Goal: Check status: Check status

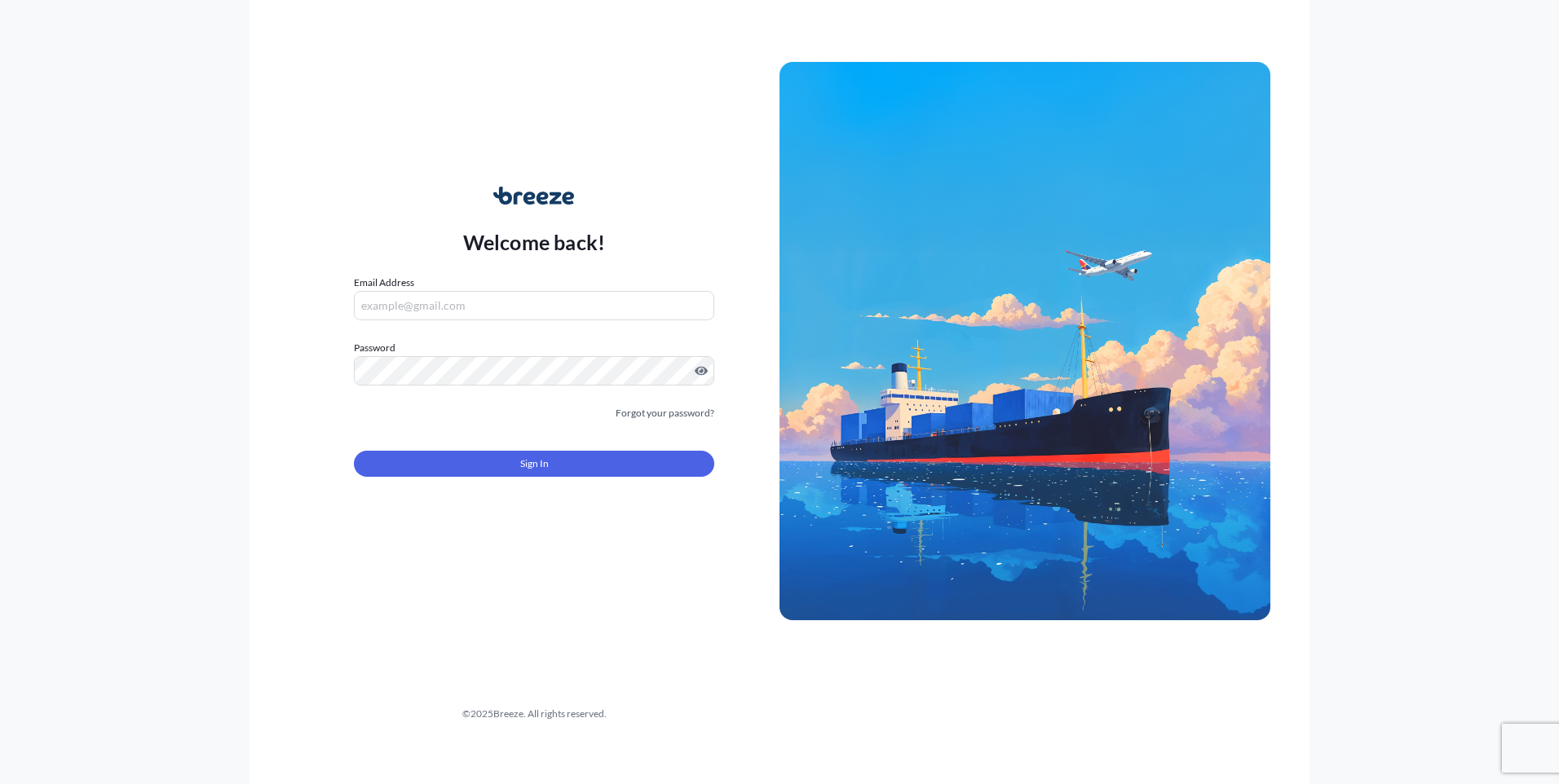
type input "[EMAIL_ADDRESS][DOMAIN_NAME]"
click at [477, 477] on form "Email Address [EMAIL_ADDRESS][DOMAIN_NAME] Password Must include: Upper & lower…" at bounding box center [534, 386] width 361 height 222
click at [480, 469] on button "Sign In" at bounding box center [534, 464] width 361 height 26
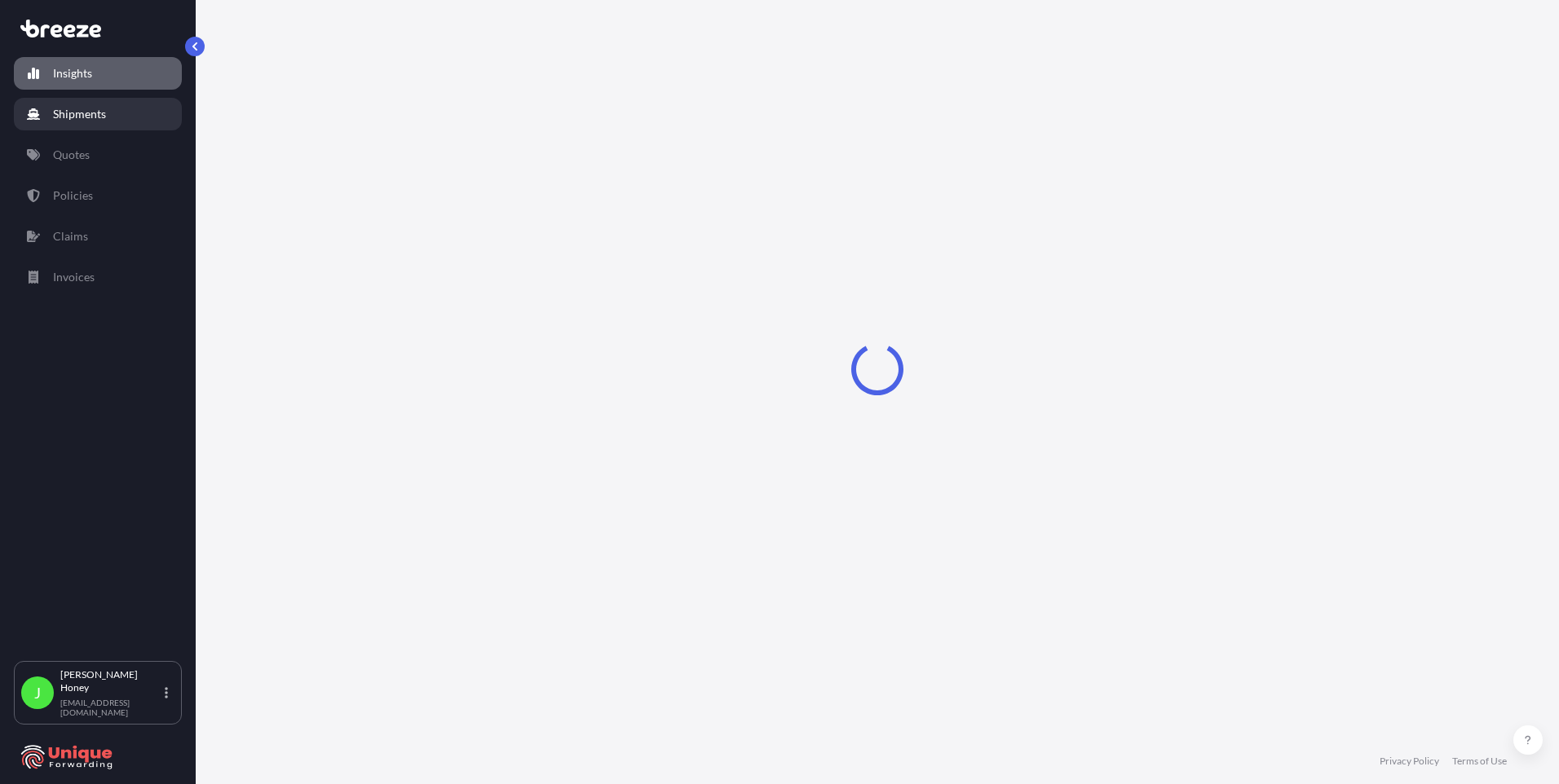
select select "2025"
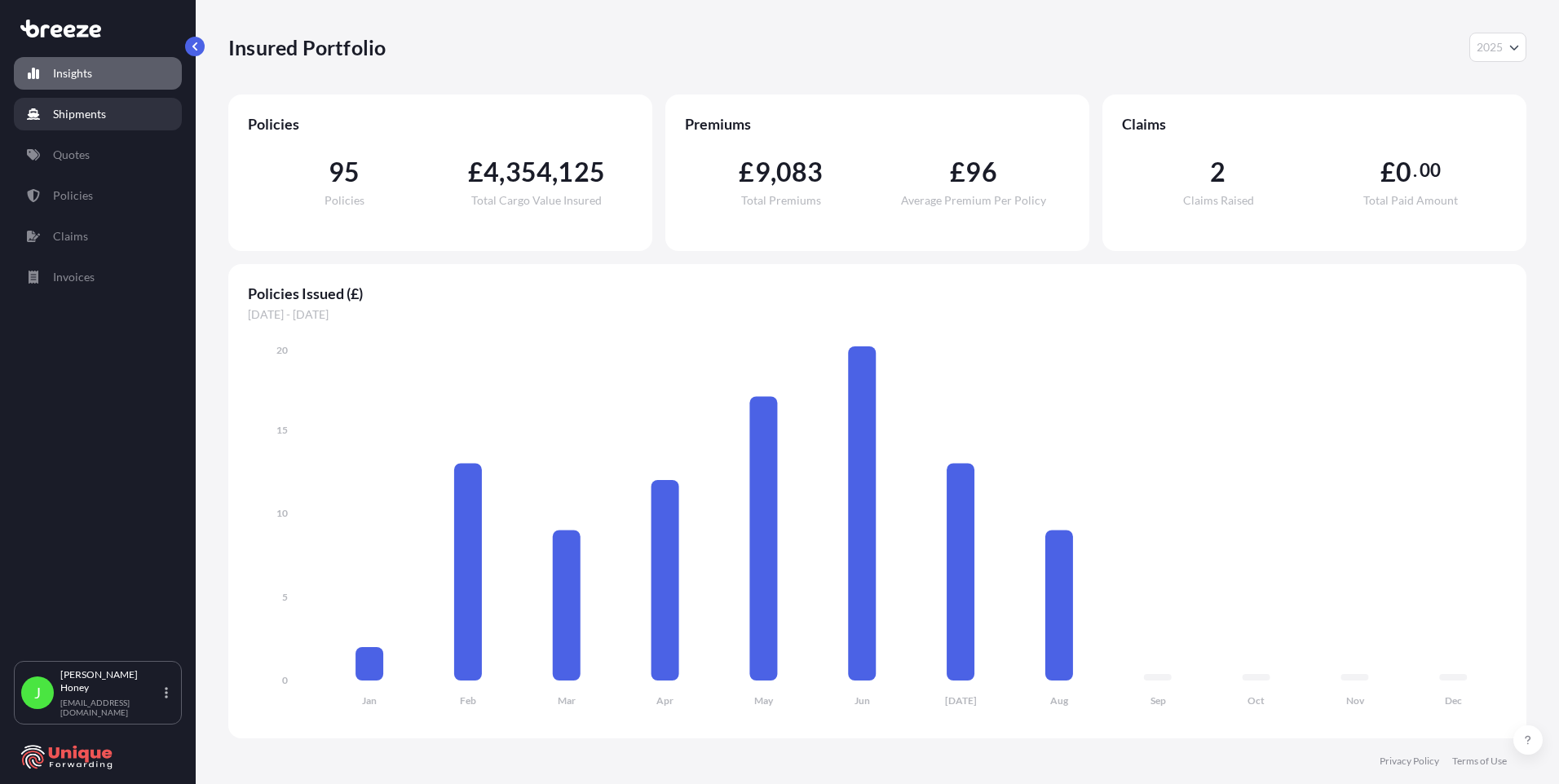
click at [108, 106] on link "Shipments" at bounding box center [98, 114] width 168 height 33
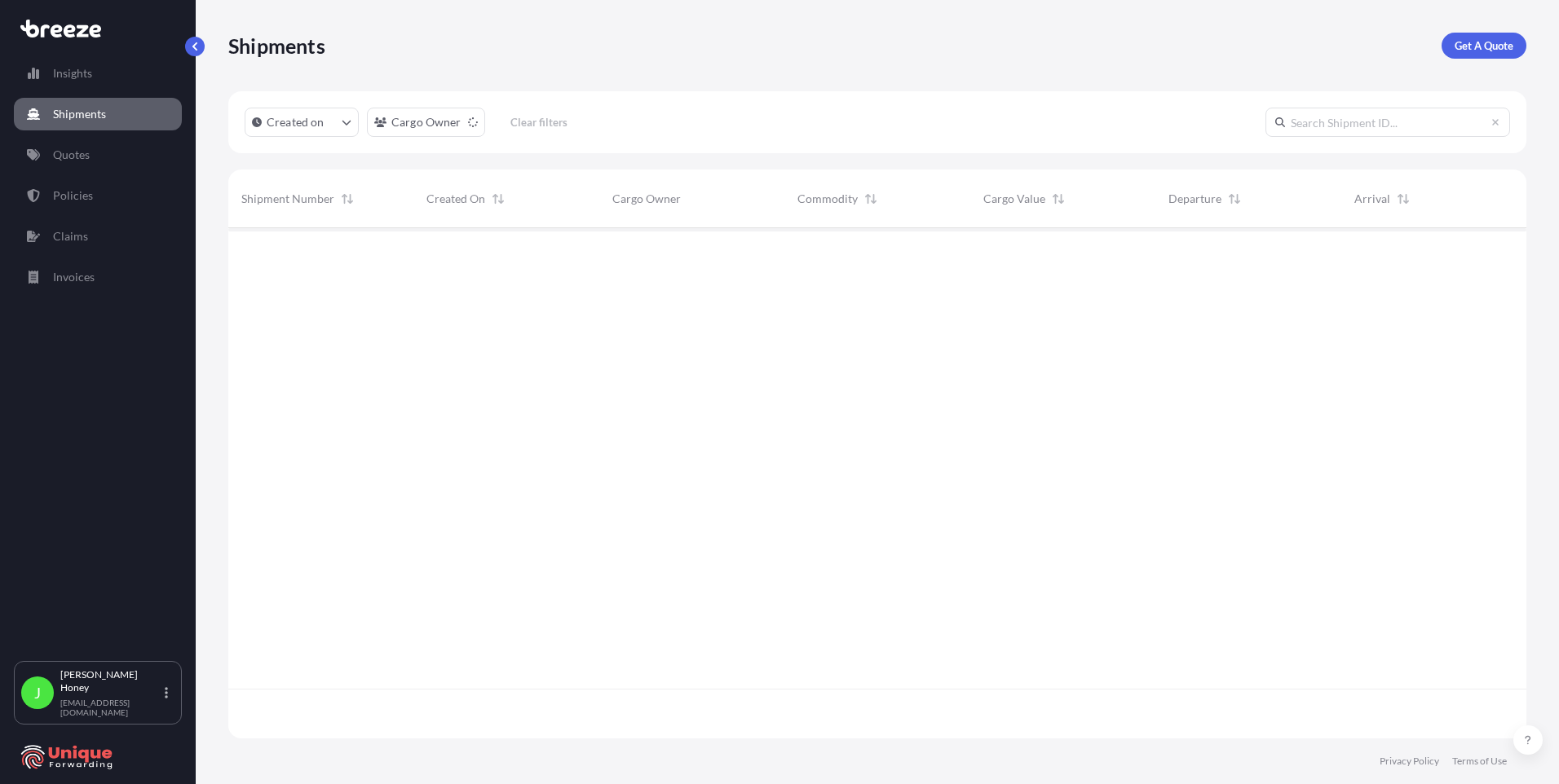
scroll to position [556, 1286]
click at [96, 188] on link "Policies" at bounding box center [98, 196] width 168 height 33
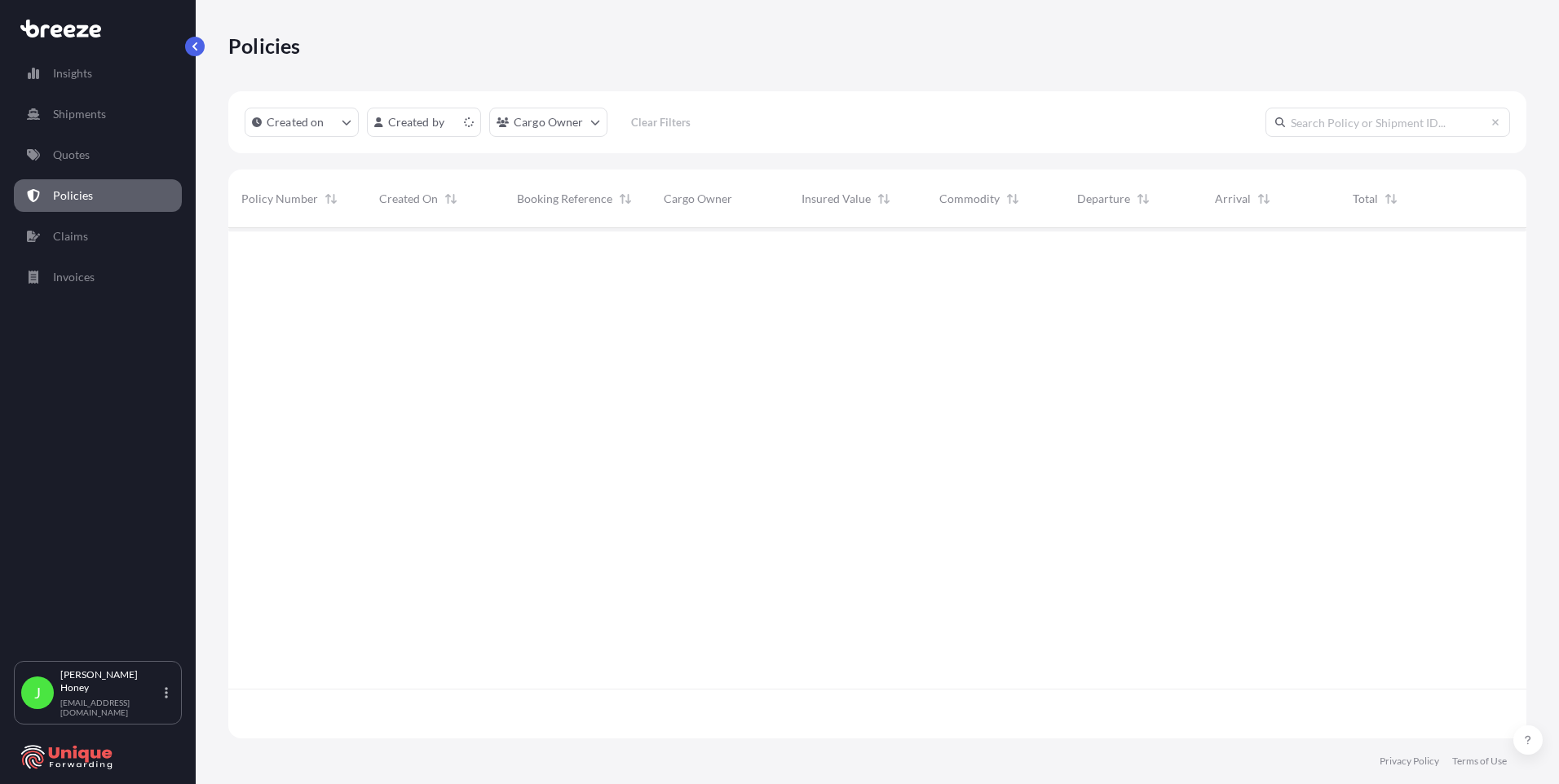
scroll to position [507, 1286]
click at [593, 125] on html "Insights Shipments Quotes Policies Claims Invoices J [PERSON_NAME] [EMAIL_ADDRE…" at bounding box center [780, 392] width 1559 height 784
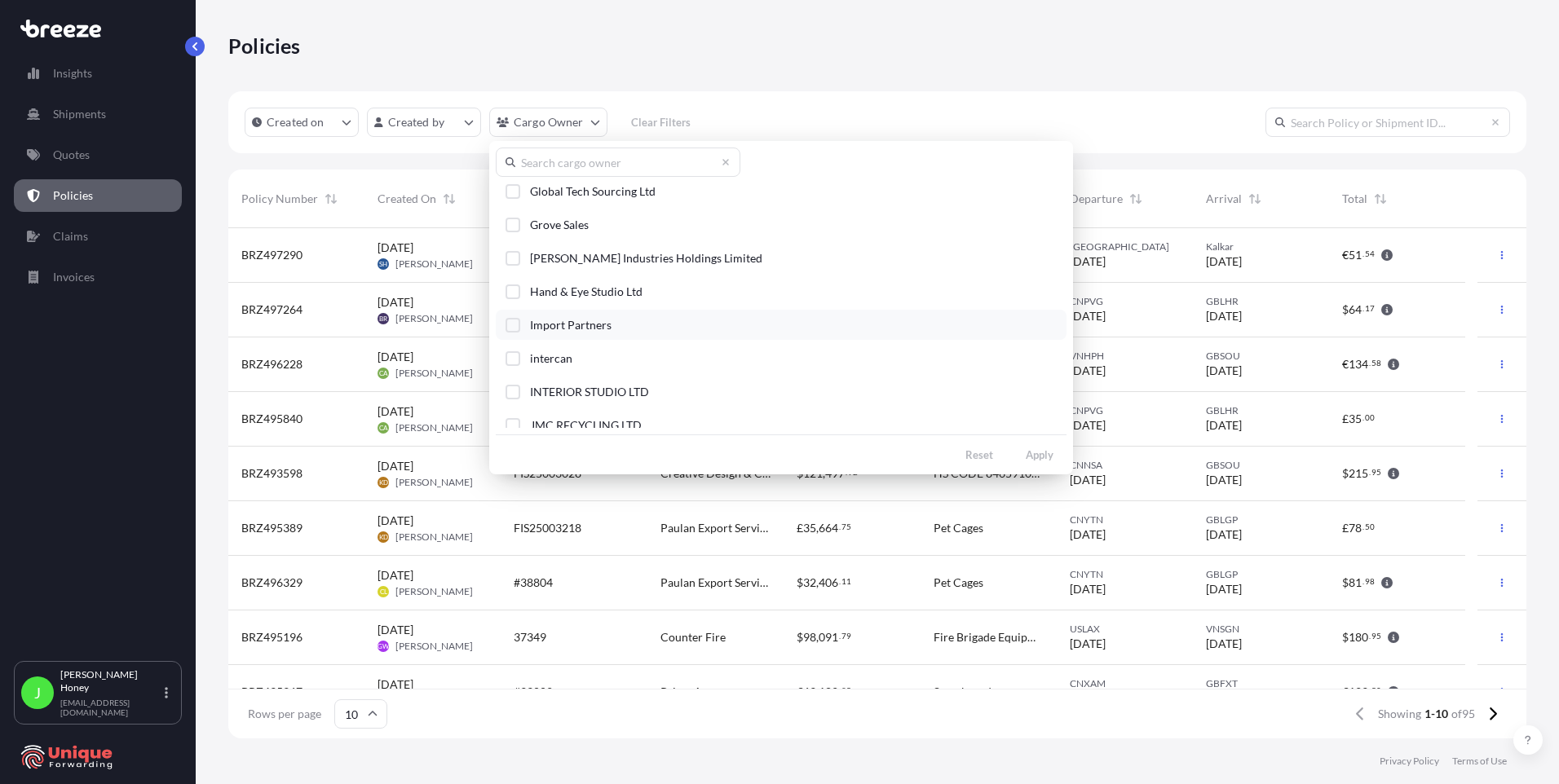
scroll to position [1875, 0]
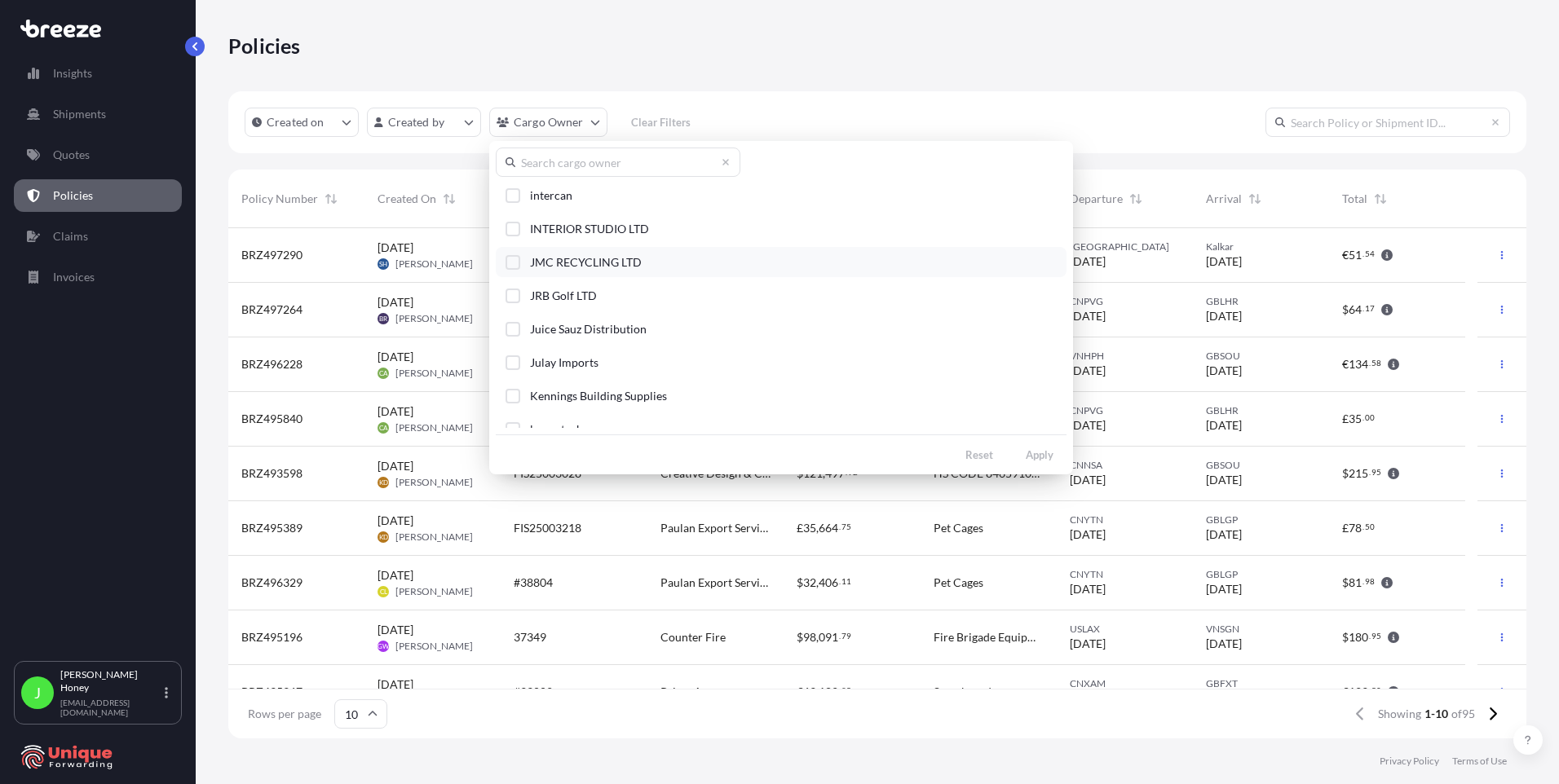
click at [581, 265] on span "JMC RECYCLING LTD" at bounding box center [586, 262] width 112 height 16
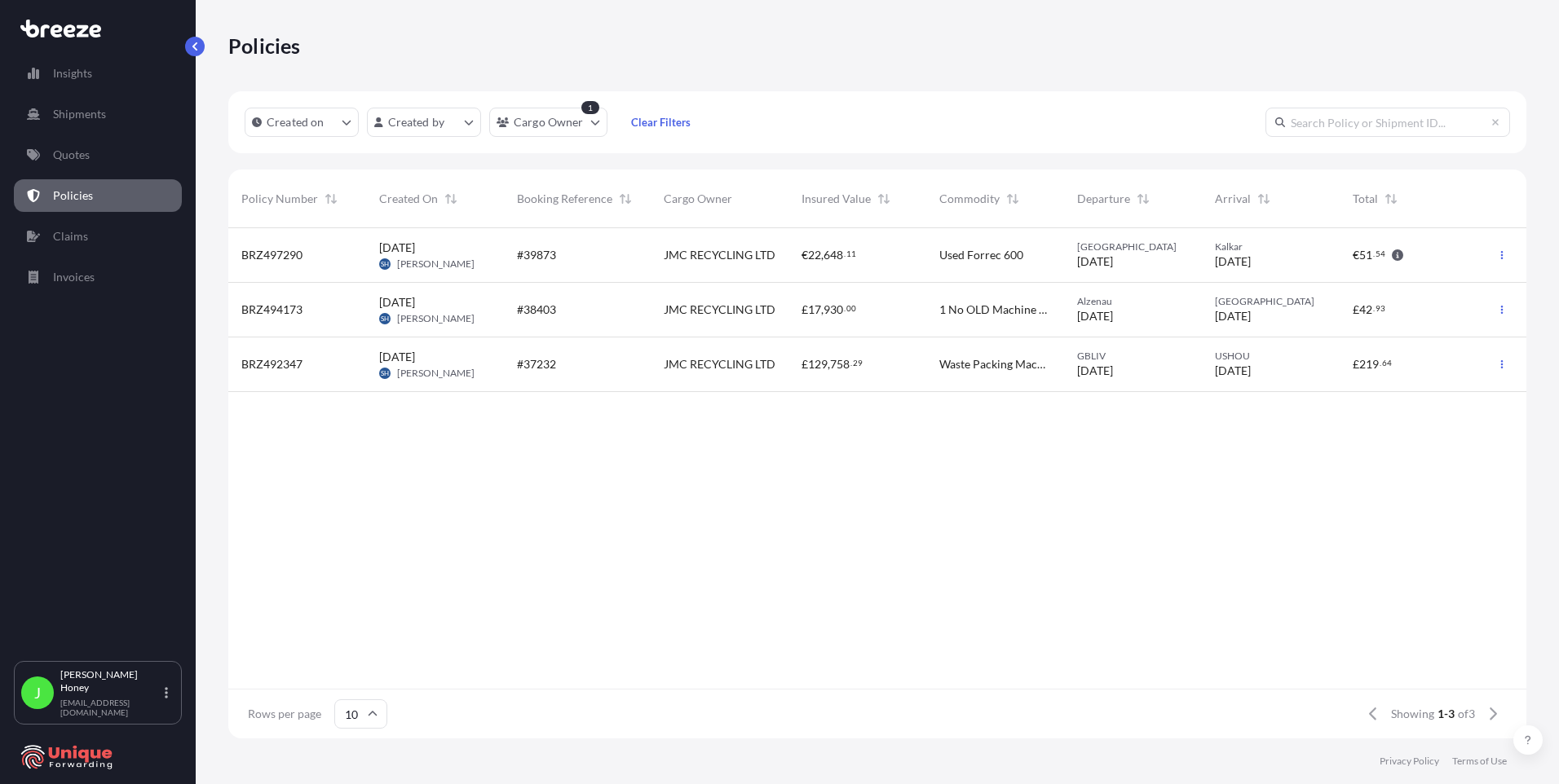
click at [545, 362] on span "#37232" at bounding box center [537, 363] width 40 height 16
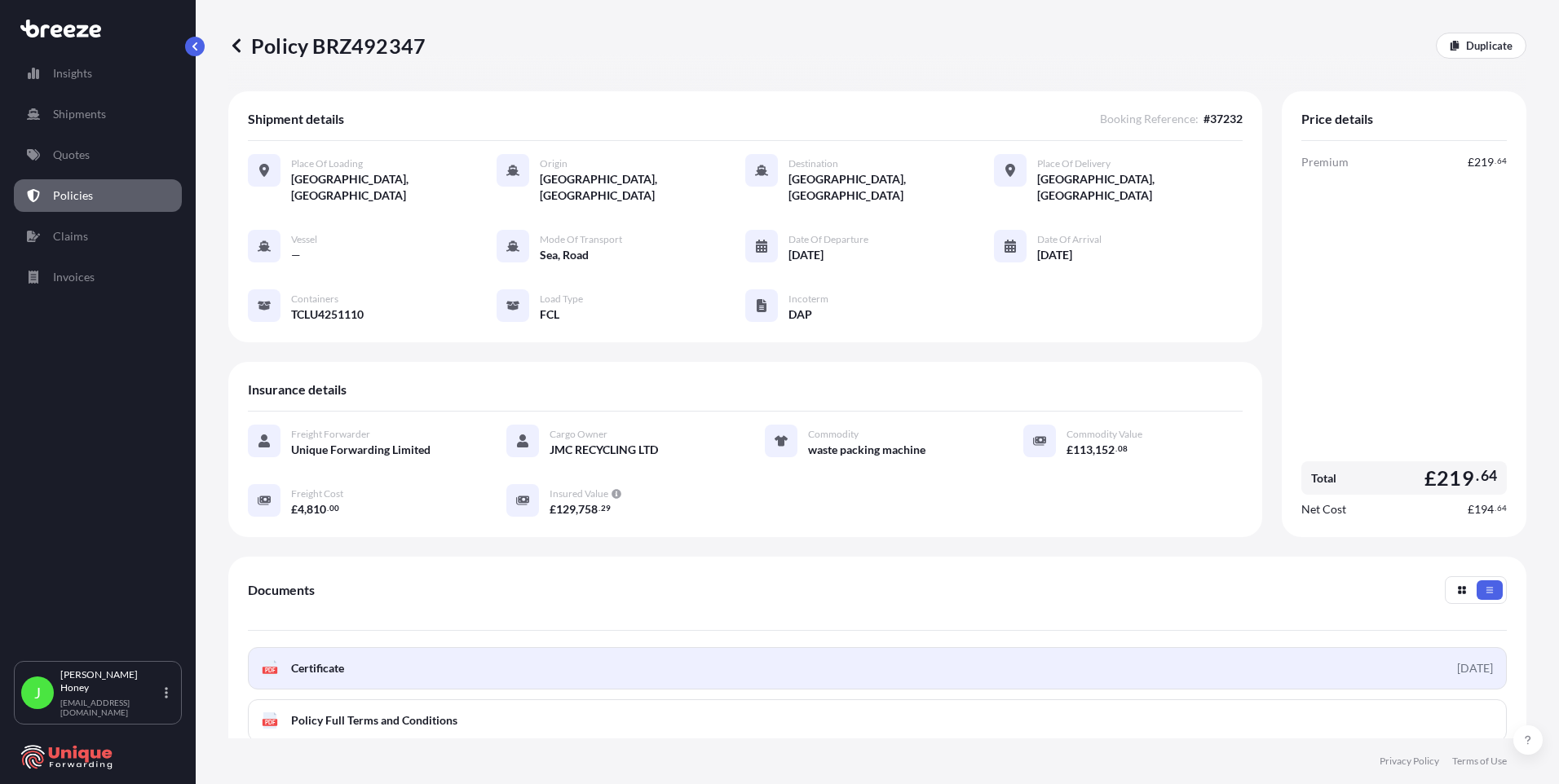
click at [319, 660] on span "Certificate" at bounding box center [317, 667] width 53 height 16
